Goal: Transaction & Acquisition: Purchase product/service

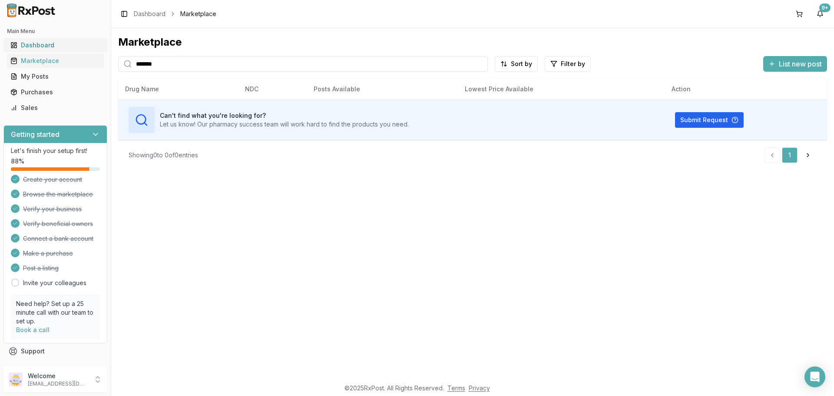
click at [37, 47] on div "Dashboard" at bounding box center [55, 45] width 90 height 9
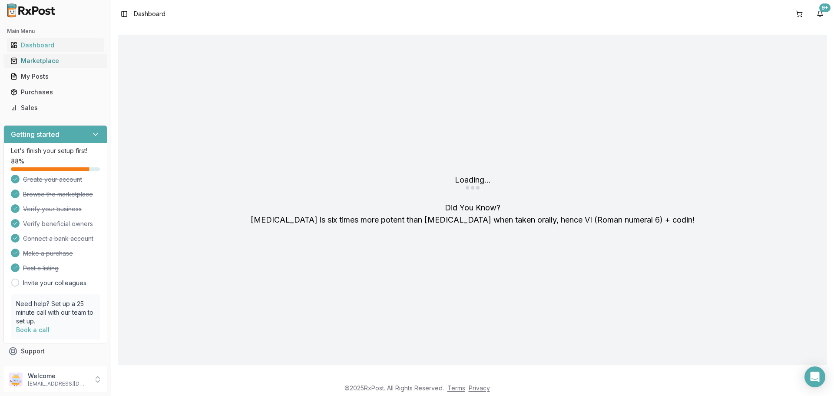
click at [37, 62] on div "Marketplace" at bounding box center [55, 60] width 90 height 9
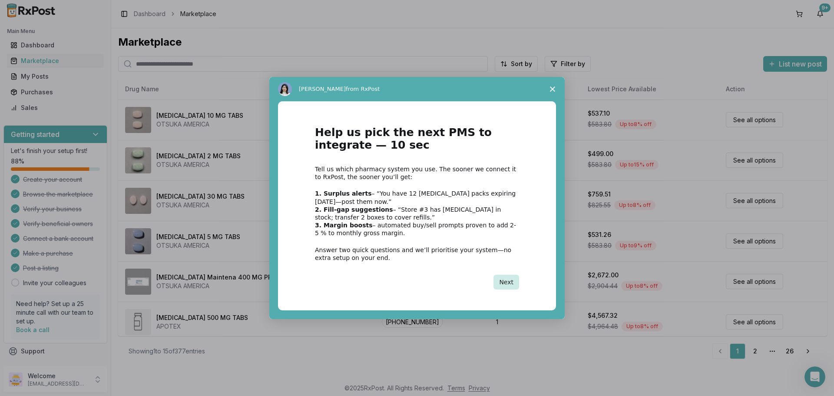
click at [506, 285] on button "Next" at bounding box center [507, 282] width 26 height 15
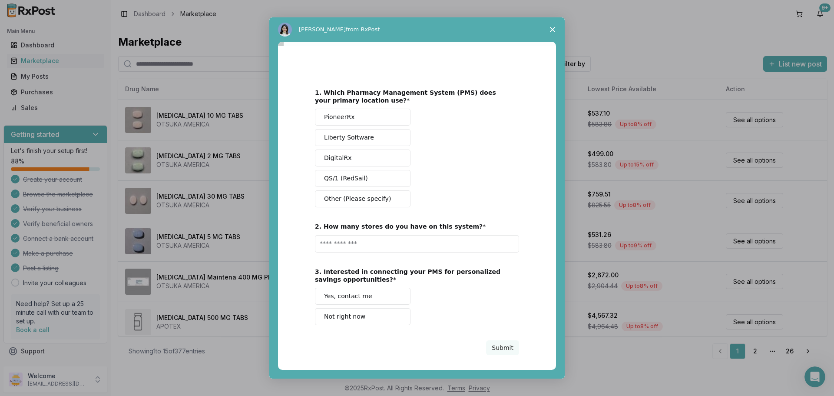
click at [553, 30] on span "Close survey" at bounding box center [553, 29] width 24 height 24
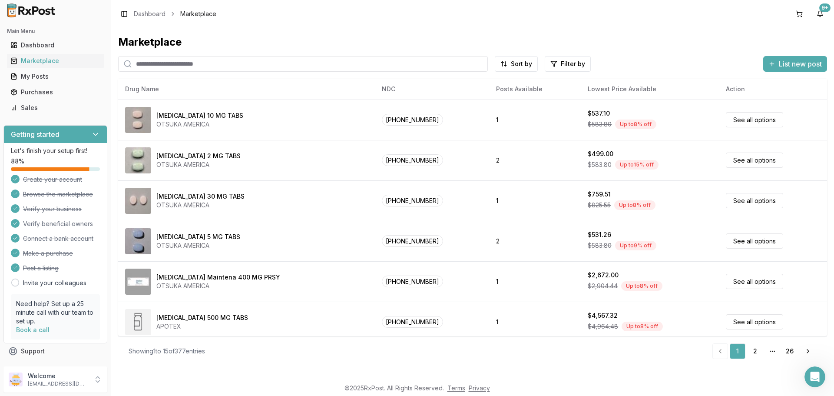
click at [148, 66] on input "search" at bounding box center [303, 64] width 370 height 16
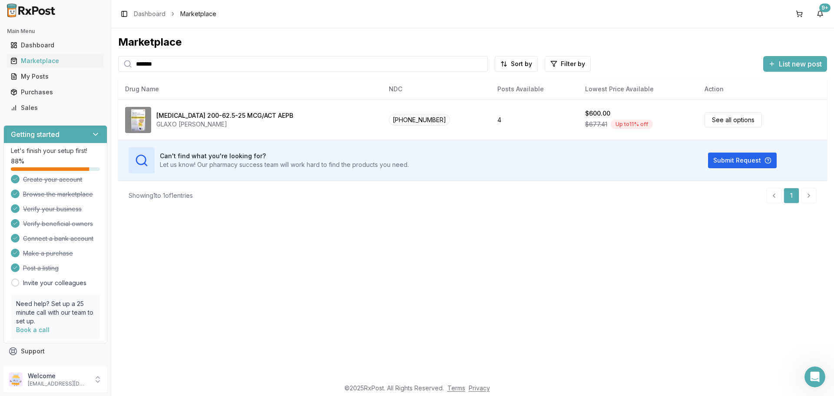
type input "*******"
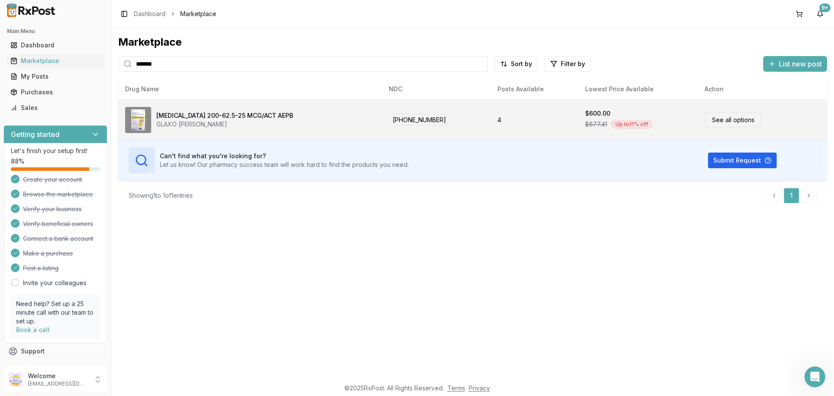
click at [710, 123] on link "See all options" at bounding box center [733, 119] width 57 height 15
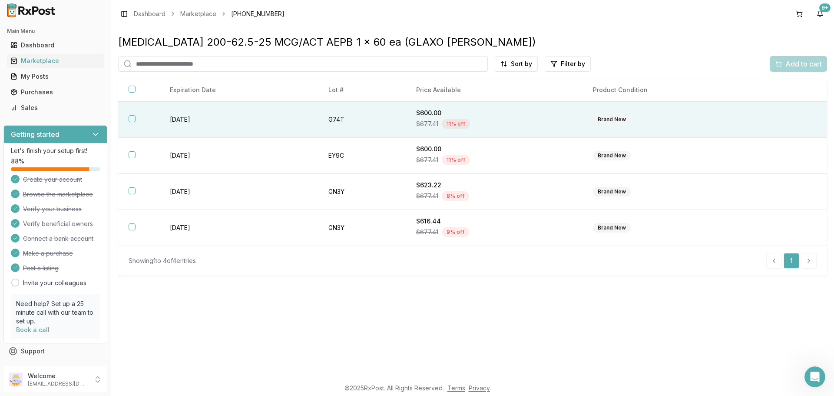
click at [133, 123] on th at bounding box center [138, 120] width 41 height 36
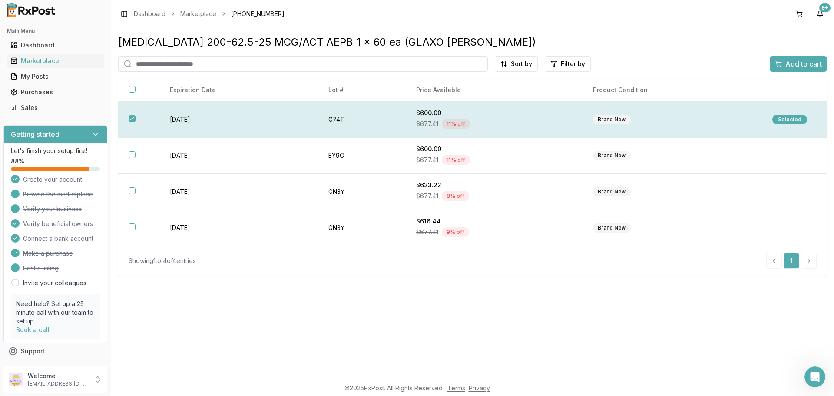
click at [785, 118] on div "Selected" at bounding box center [790, 120] width 35 height 10
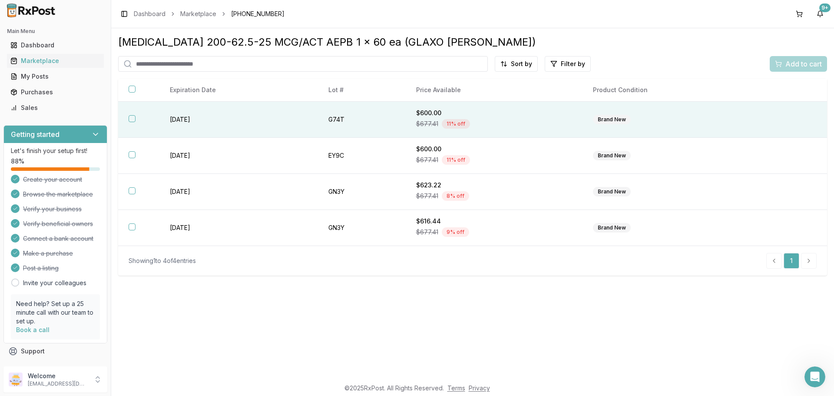
click at [136, 118] on th at bounding box center [138, 120] width 41 height 36
click at [794, 66] on span "Add to cart" at bounding box center [804, 64] width 37 height 10
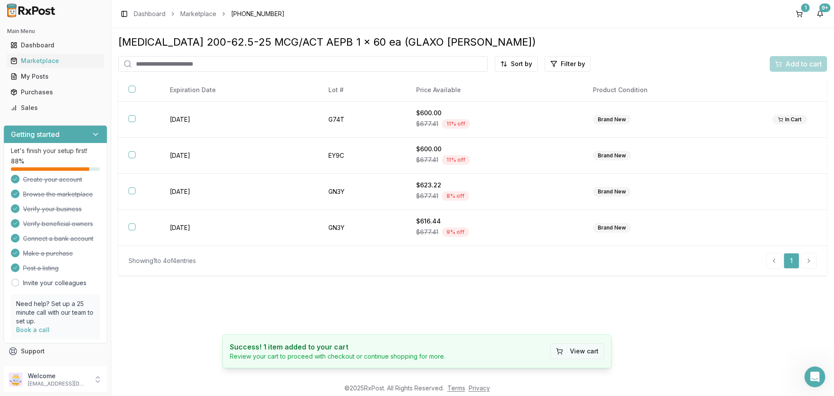
click at [575, 351] on button "View cart" at bounding box center [578, 351] width 54 height 16
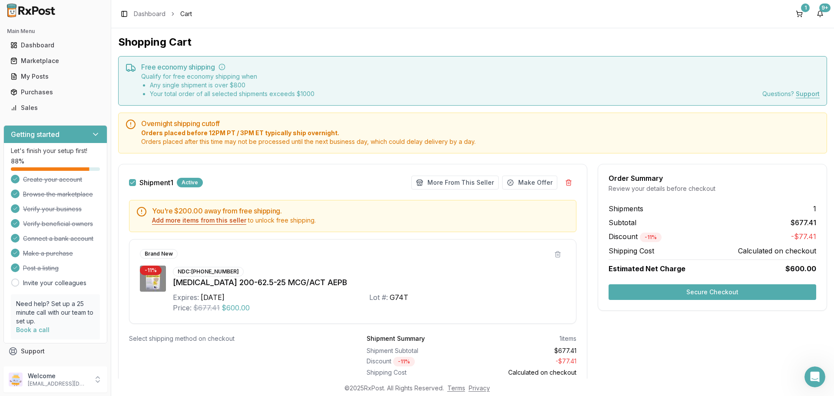
click at [189, 220] on button "Add more items from this seller" at bounding box center [199, 220] width 94 height 9
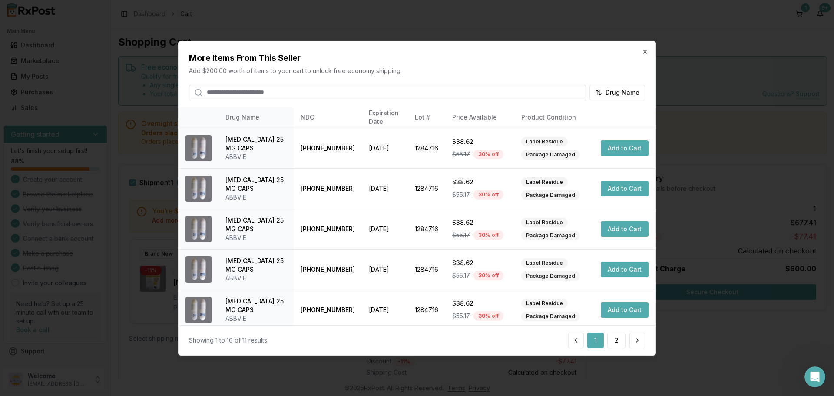
scroll to position [242, 0]
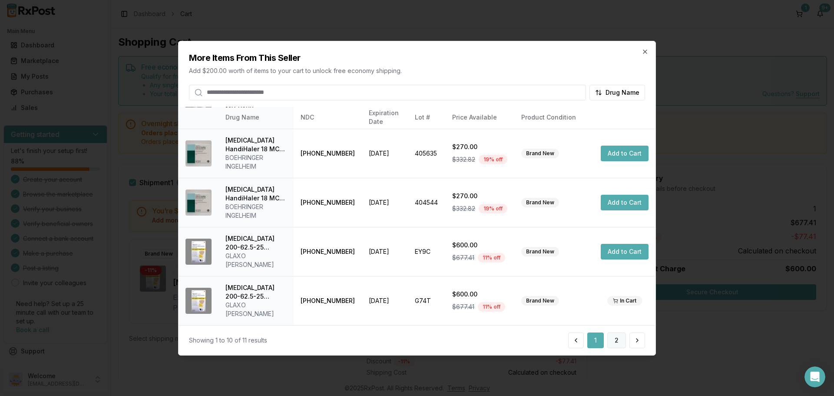
click at [618, 339] on button "2" at bounding box center [616, 340] width 19 height 16
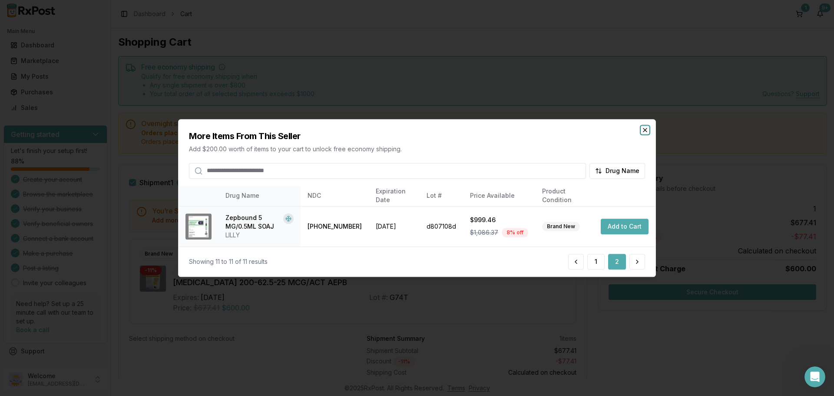
click at [645, 130] on icon "button" at bounding box center [645, 129] width 3 height 3
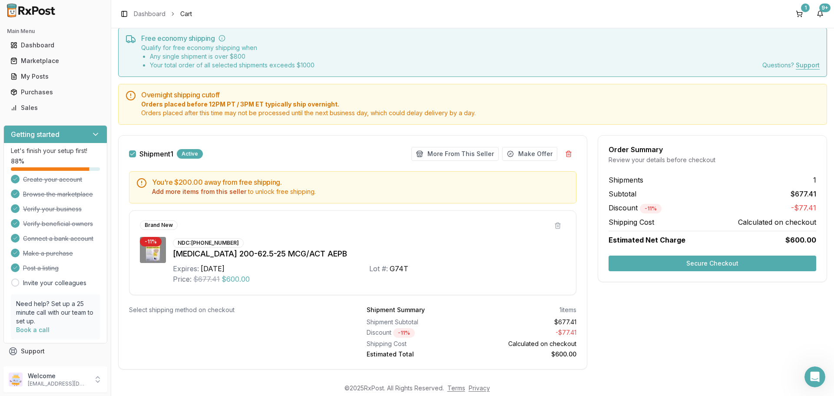
scroll to position [43, 0]
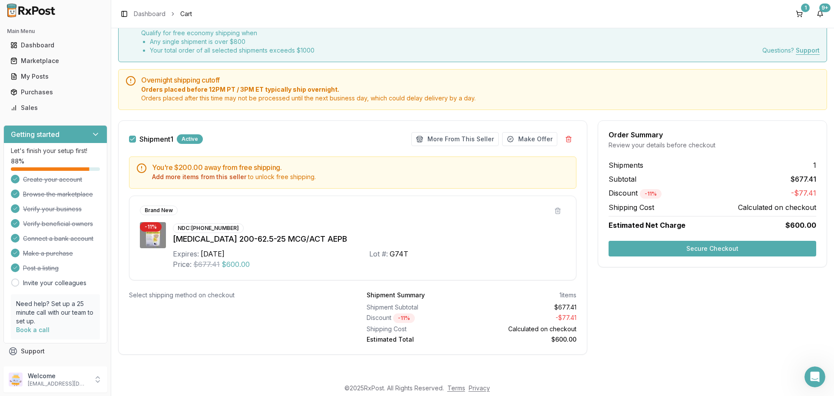
click at [692, 248] on button "Secure Checkout" at bounding box center [713, 249] width 208 height 16
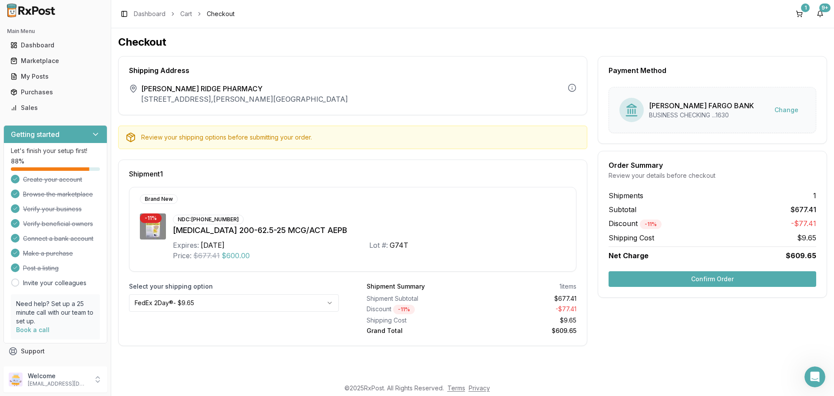
click at [730, 274] on button "Confirm Order" at bounding box center [713, 279] width 208 height 16
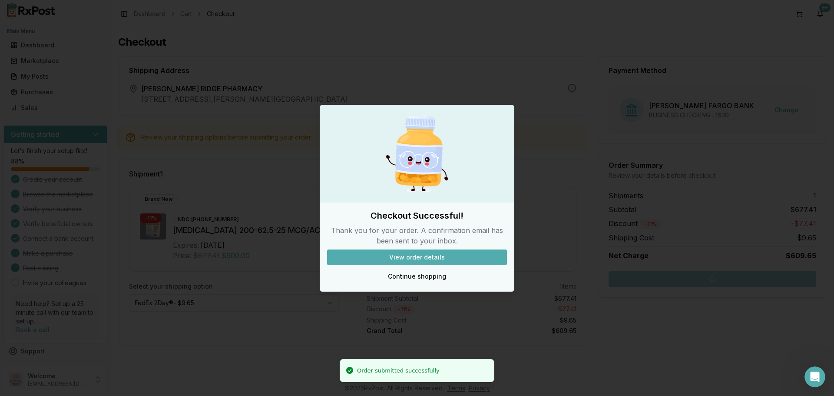
click at [430, 252] on button "View order details" at bounding box center [417, 257] width 180 height 16
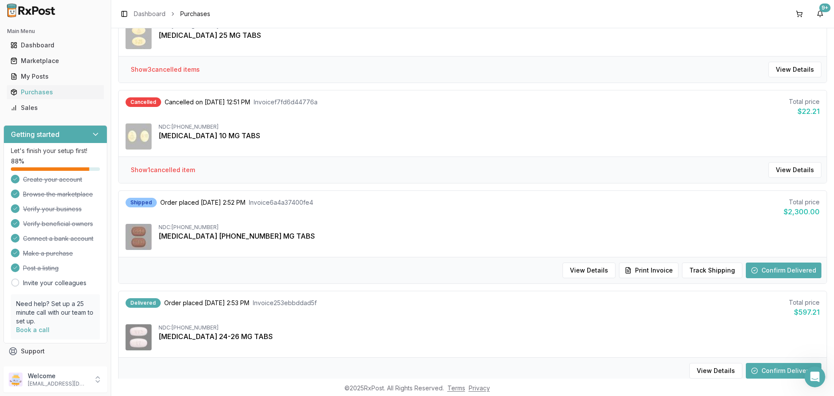
scroll to position [348, 0]
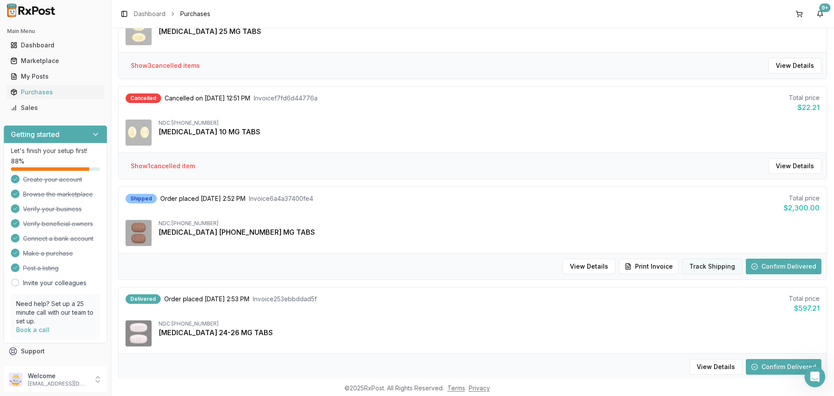
click at [697, 263] on button "Track Shipping" at bounding box center [712, 267] width 60 height 16
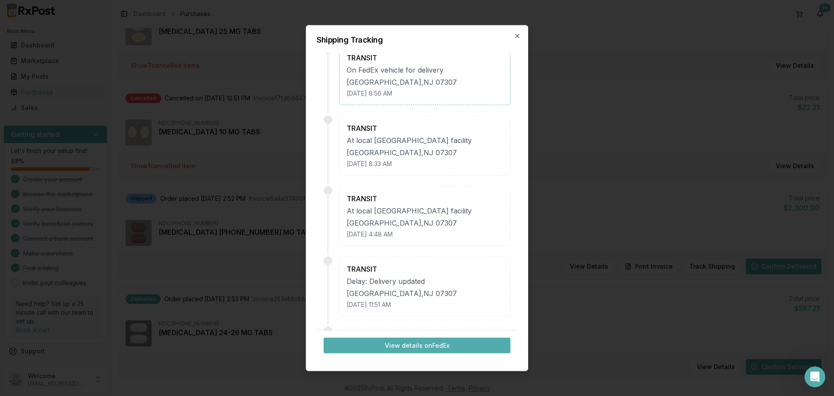
scroll to position [0, 0]
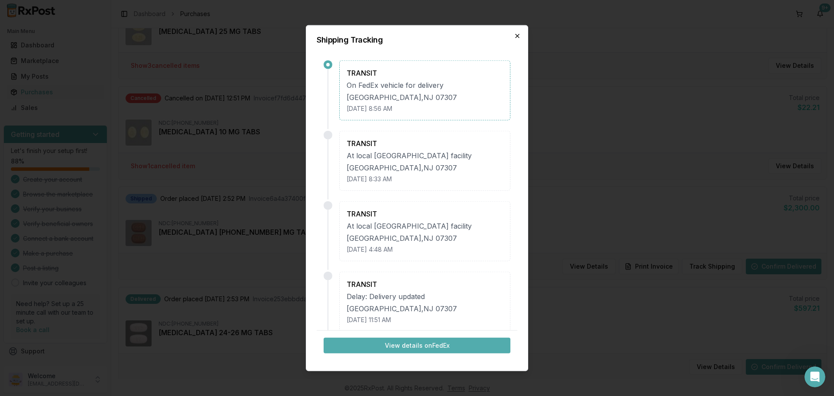
click at [521, 38] on icon "button" at bounding box center [517, 35] width 7 height 7
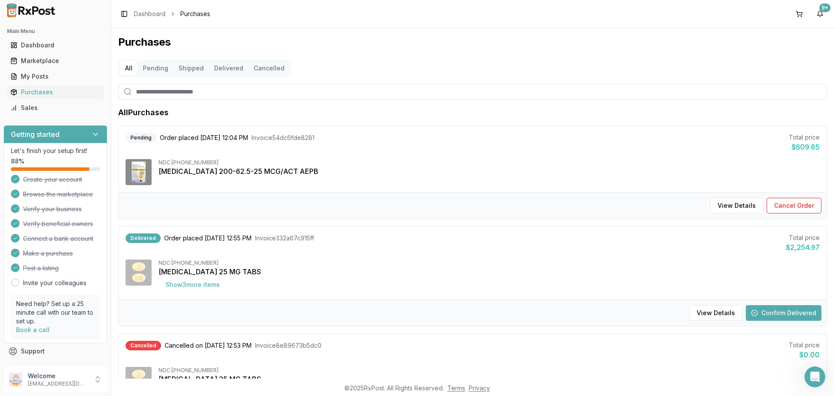
click at [24, 44] on div "Dashboard" at bounding box center [55, 45] width 90 height 9
